Goal: Find contact information: Find contact information

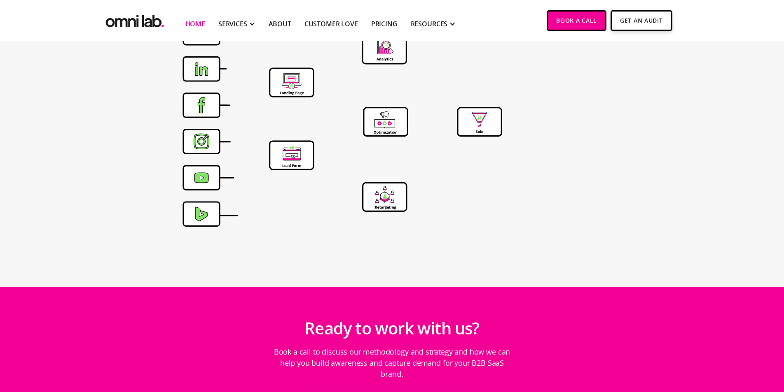
scroll to position [2722, 0]
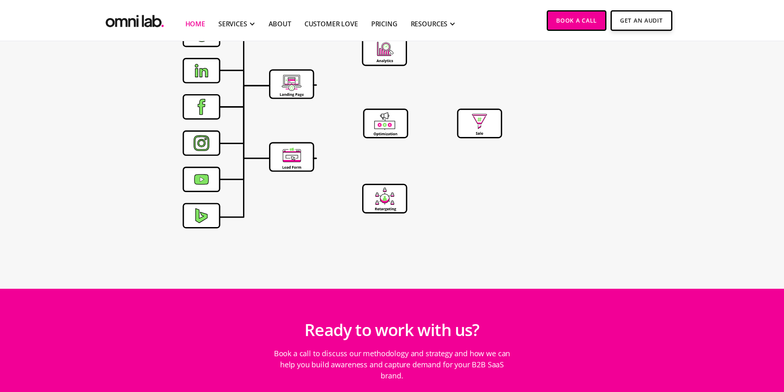
drag, startPoint x: 28, startPoint y: 215, endPoint x: 22, endPoint y: 215, distance: 5.8
click at [22, 215] on section at bounding box center [392, 126] width 784 height 285
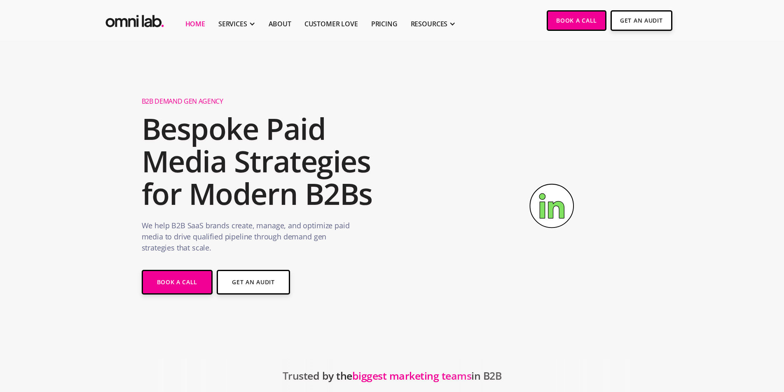
scroll to position [2928, 0]
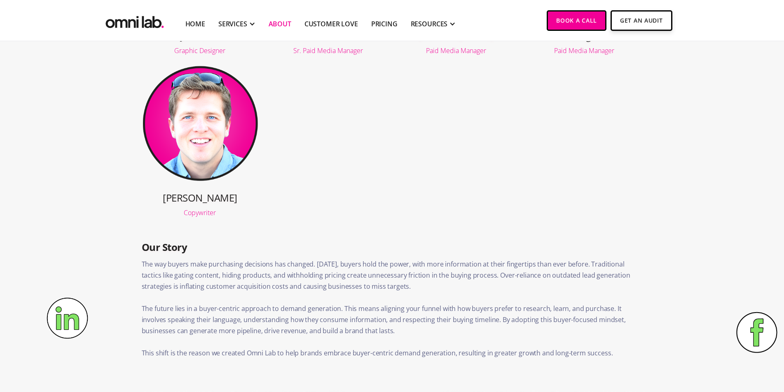
scroll to position [782, 0]
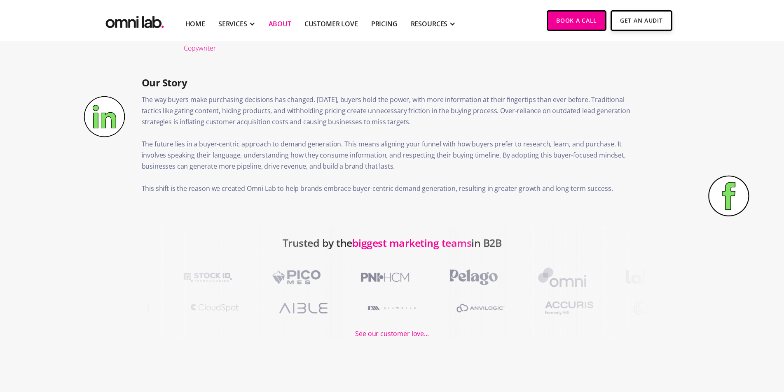
click at [110, 121] on img at bounding box center [104, 116] width 41 height 41
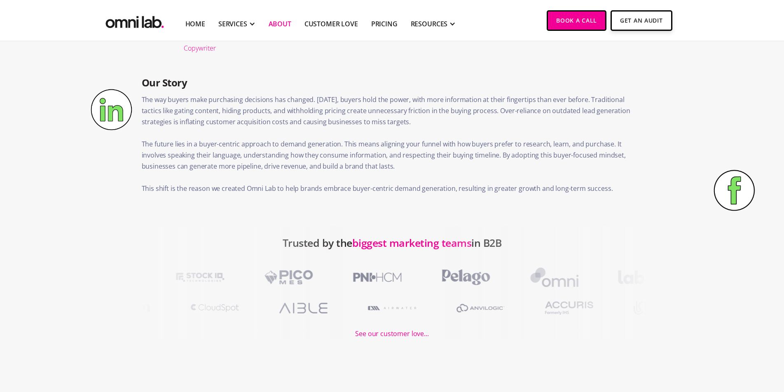
click at [113, 110] on img at bounding box center [111, 109] width 41 height 41
drag, startPoint x: 113, startPoint y: 110, endPoint x: 64, endPoint y: 108, distance: 49.0
click at [63, 108] on section "‍ Our Story The way buyers make purchasing decisions has changed. Today, buyers…" at bounding box center [392, 138] width 784 height 135
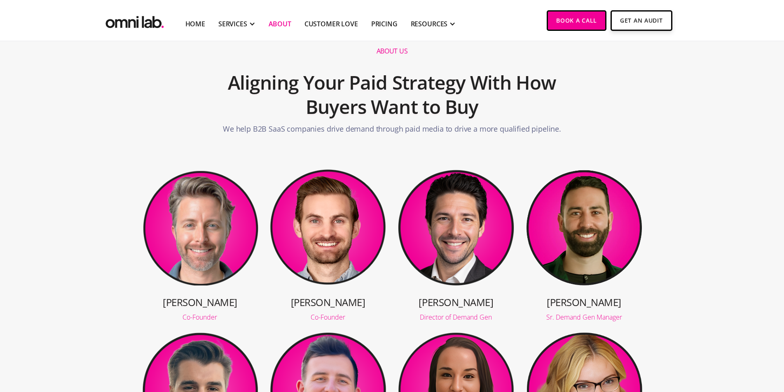
scroll to position [0, 0]
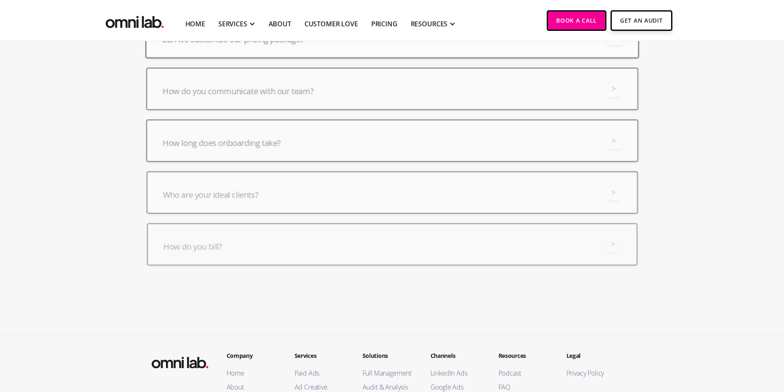
scroll to position [2584, 0]
